Goal: Find specific page/section: Find specific page/section

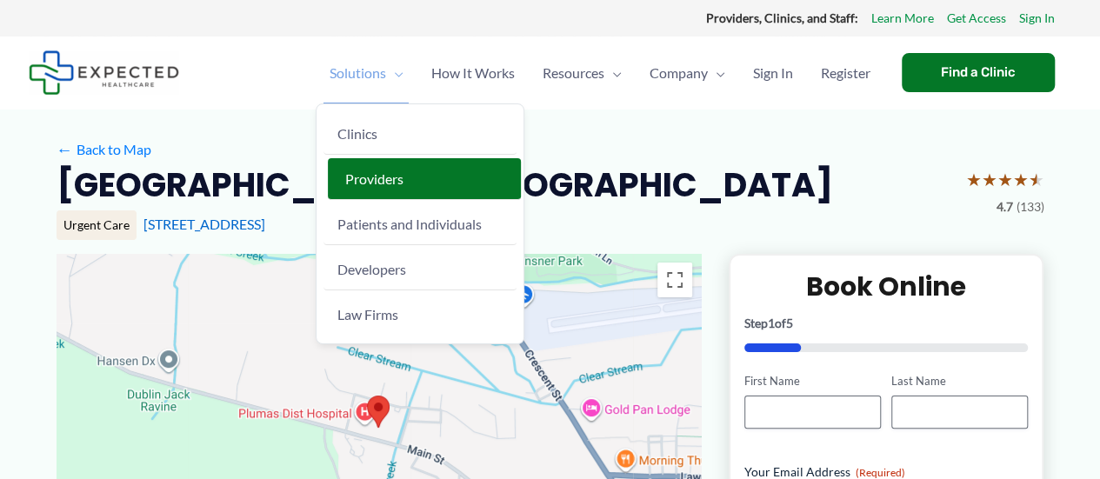
click at [365, 176] on span "Providers" at bounding box center [374, 178] width 58 height 17
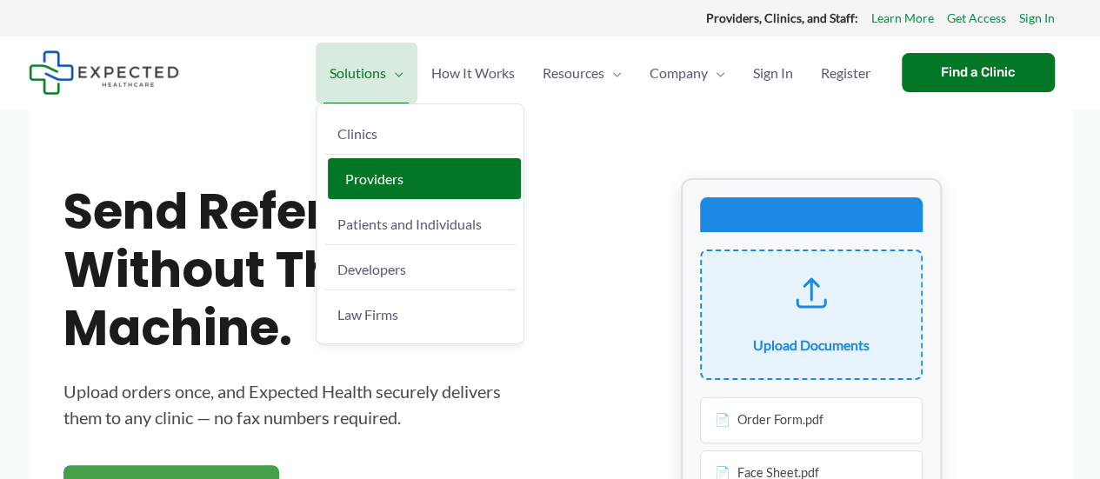
click at [383, 180] on span "Providers" at bounding box center [374, 178] width 58 height 17
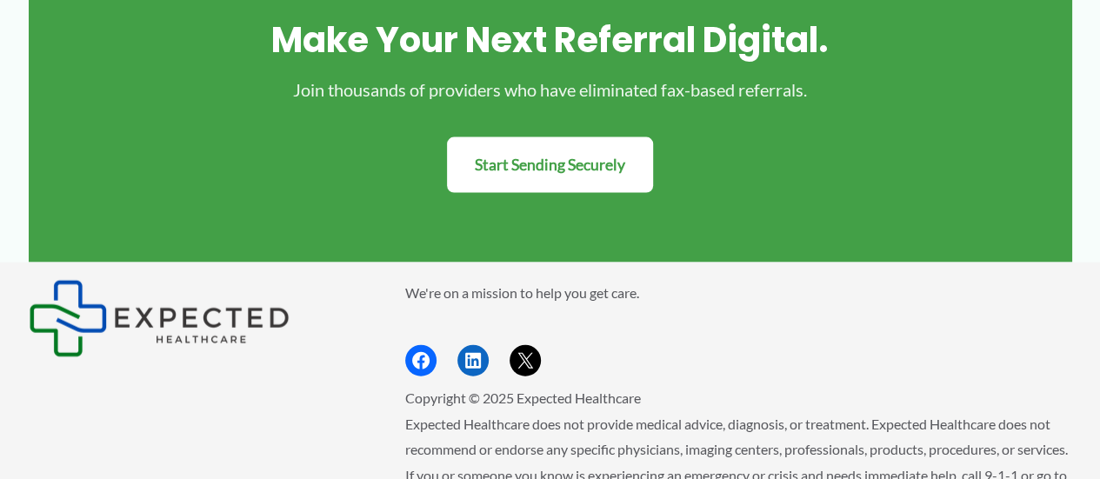
scroll to position [1964, 0]
